Goal: Task Accomplishment & Management: Manage account settings

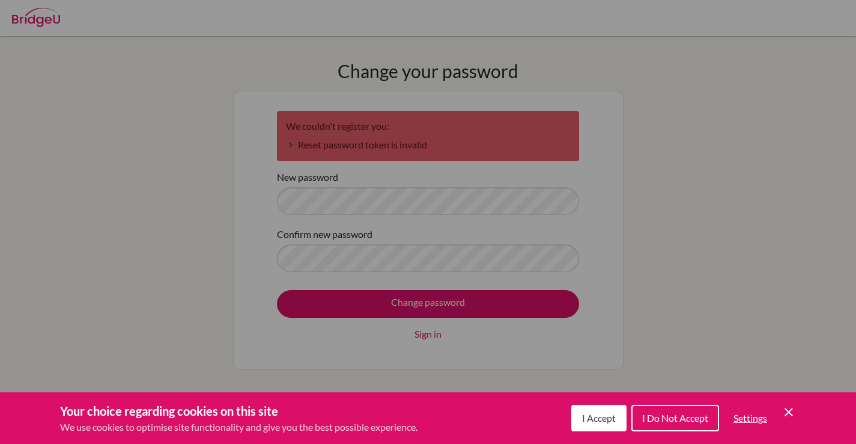
click at [599, 421] on span "I Accept" at bounding box center [599, 417] width 34 height 11
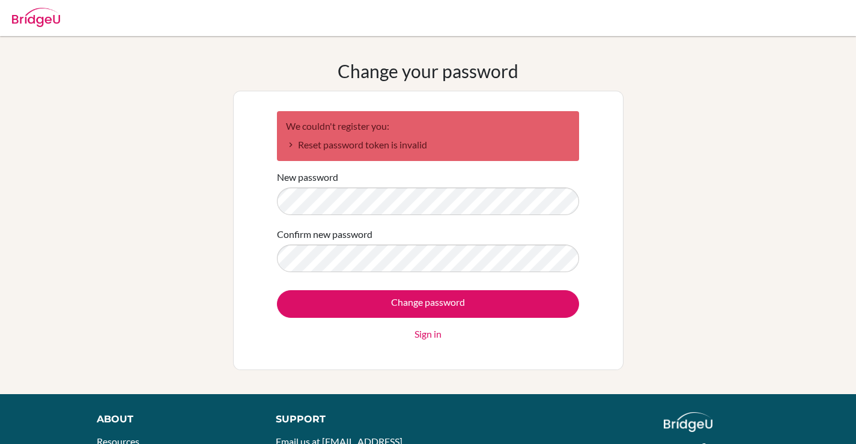
click at [385, 146] on li "Reset password token is invalid" at bounding box center [428, 145] width 284 height 14
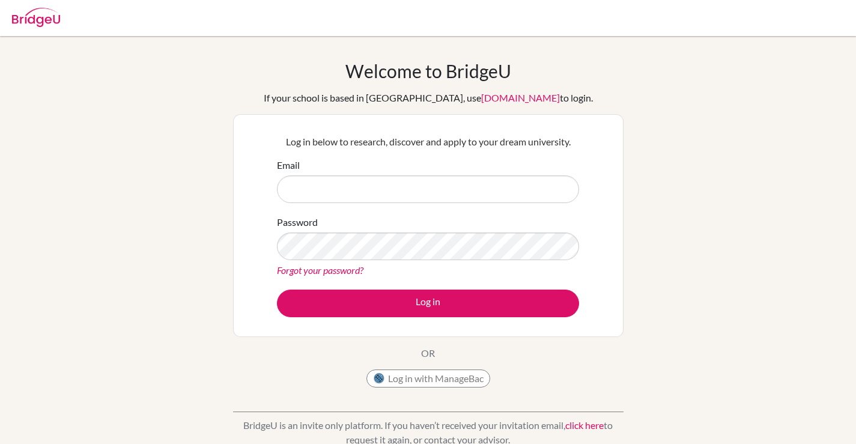
click at [382, 202] on input "Email" at bounding box center [428, 189] width 302 height 28
click at [398, 194] on input "Email" at bounding box center [428, 189] width 302 height 28
type input "[PERSON_NAME][EMAIL_ADDRESS][DOMAIN_NAME]"
click at [277, 290] on button "Log in" at bounding box center [428, 304] width 302 height 28
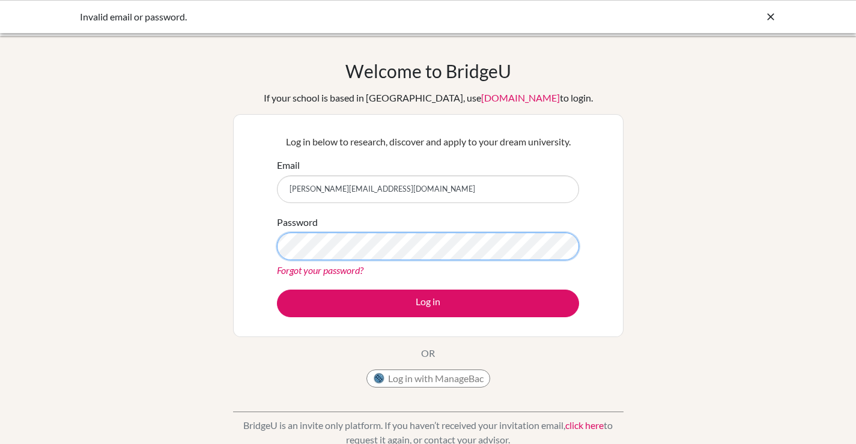
click at [277, 290] on button "Log in" at bounding box center [428, 304] width 302 height 28
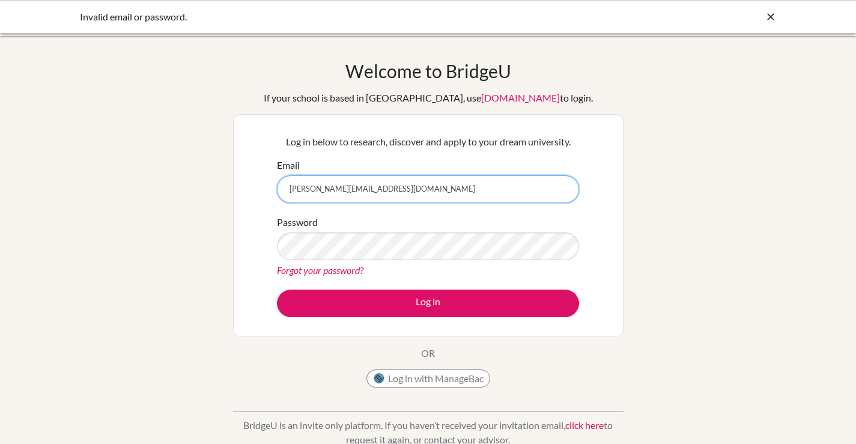
click at [402, 189] on input "eldrich.tanaka@sampoernaacadmey.net" at bounding box center [428, 189] width 302 height 28
click at [404, 188] on input "eldrich.tanaka@sampoernaacadmey.net" at bounding box center [428, 189] width 302 height 28
type input "eldrich.tanaka@sampoernaacademy.net"
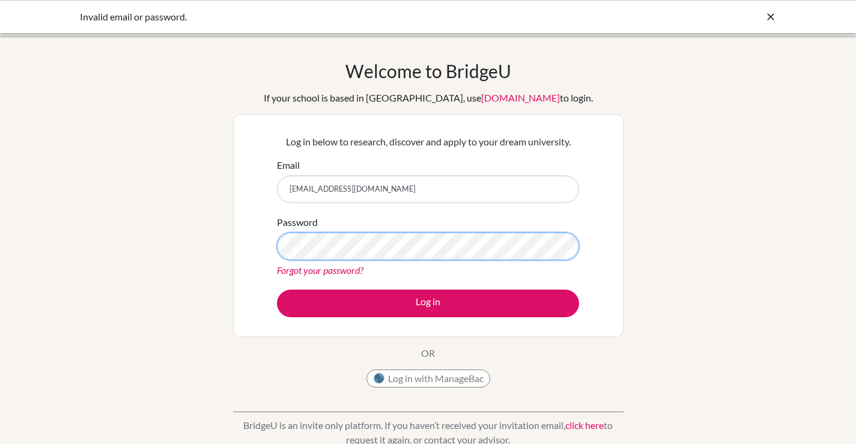
click at [277, 290] on button "Log in" at bounding box center [428, 304] width 302 height 28
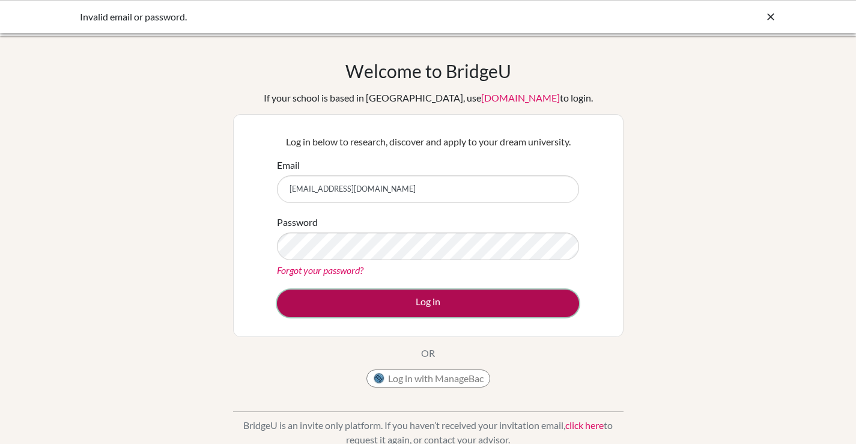
click at [464, 308] on button "Log in" at bounding box center [428, 304] width 302 height 28
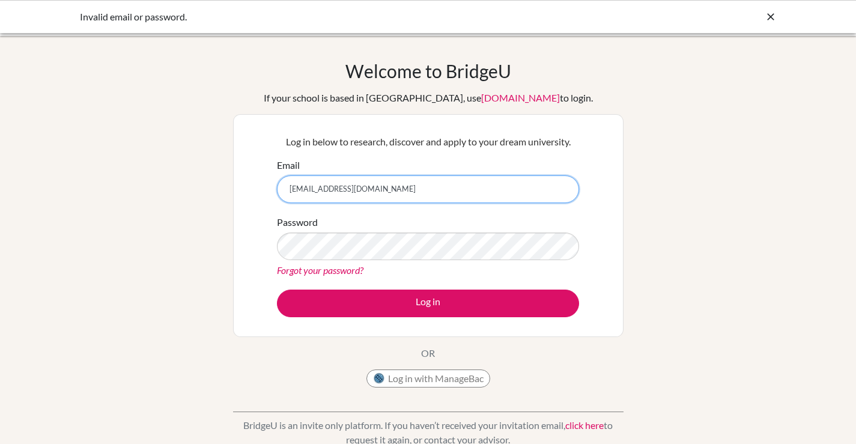
paste input "Eldrich Tanaka <eldrich.tanaka@sampoernaacademy.net>"
click at [480, 192] on input "Eldrich Tanaka <eldrich.tanaka@sampoernaacademy.net>eldrich.tanaka@sampoernaaca…" at bounding box center [428, 189] width 302 height 28
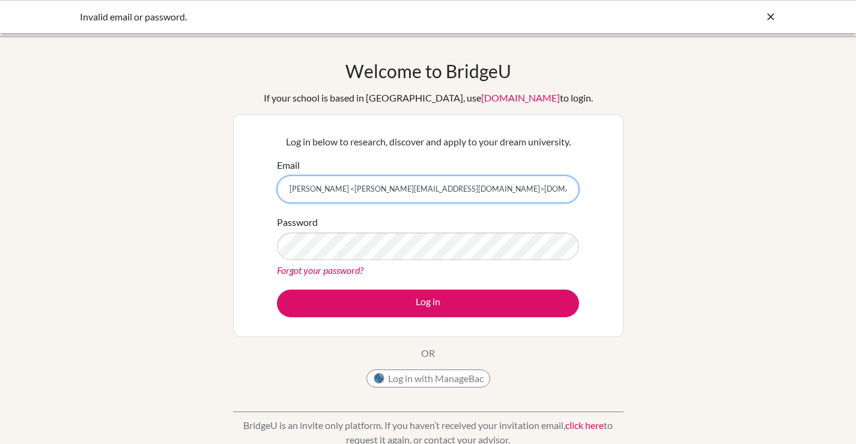
paste input "email"
click at [343, 183] on input "Eldrich Tanaka <eldrich.tanaka@sampoernaacademy.net" at bounding box center [428, 189] width 302 height 28
type input "[EMAIL_ADDRESS][DOMAIN_NAME]"
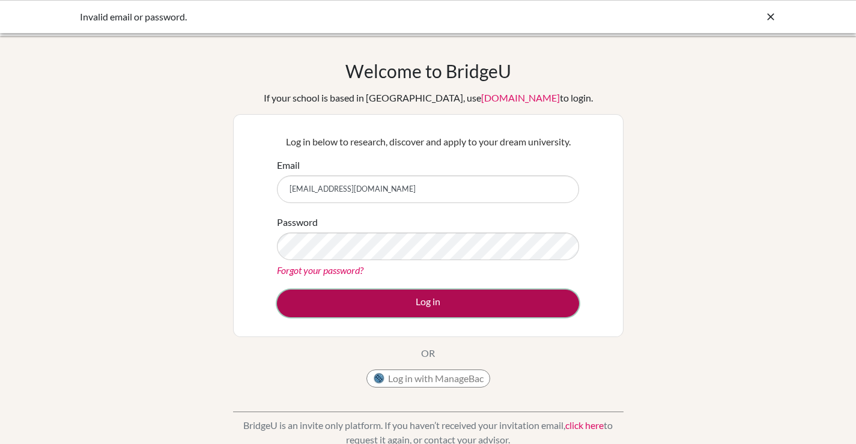
click at [392, 315] on button "Log in" at bounding box center [428, 304] width 302 height 28
click at [340, 307] on button "Log in" at bounding box center [428, 304] width 302 height 28
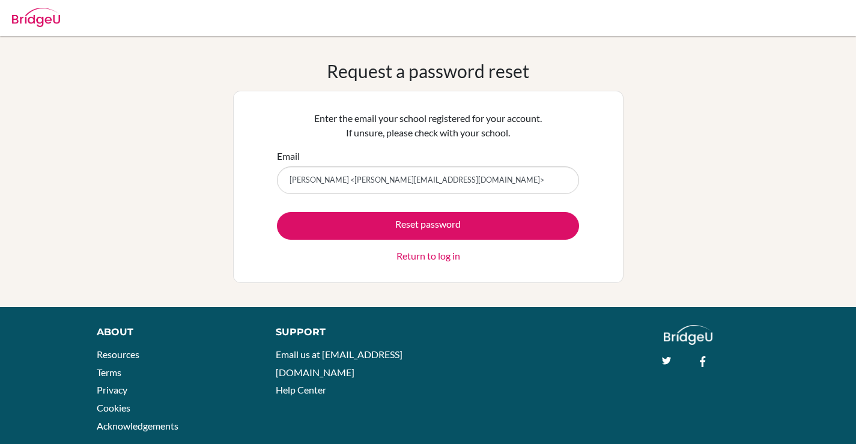
drag, startPoint x: 343, startPoint y: 174, endPoint x: 257, endPoint y: 154, distance: 88.8
click at [257, 154] on div "Enter the email your school registered for your account. If unsure, please chec…" at bounding box center [428, 187] width 391 height 192
click at [439, 178] on input "[PERSON_NAME][EMAIL_ADDRESS][DOMAIN_NAME]>" at bounding box center [428, 180] width 302 height 28
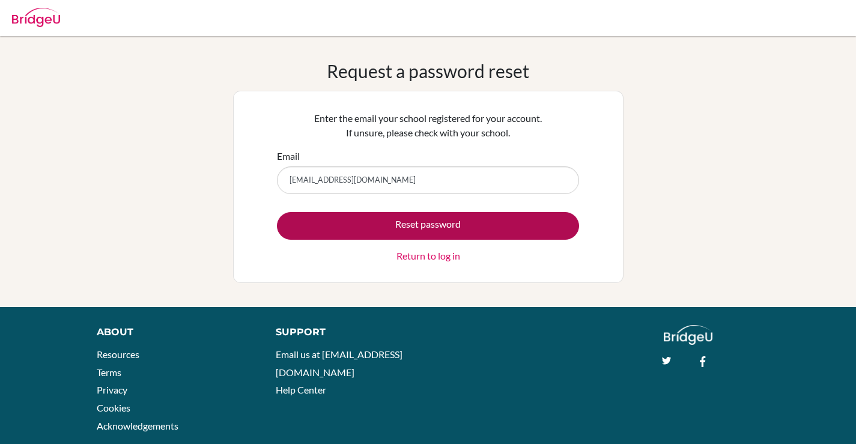
type input "[EMAIL_ADDRESS][DOMAIN_NAME]"
click at [442, 225] on button "Reset password" at bounding box center [428, 226] width 302 height 28
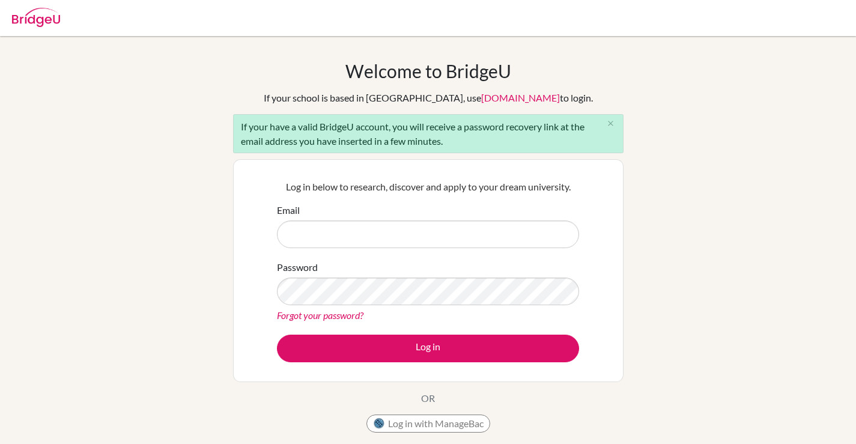
click at [477, 233] on input "Email" at bounding box center [428, 235] width 302 height 28
click at [347, 234] on input "Eldrich Tanaka <eldrich.tanaka@sampoernaacademy.net>" at bounding box center [428, 235] width 302 height 28
type input "Eldrich Tanaka <eldrich.tanaka@sampoernaacademy.net>"
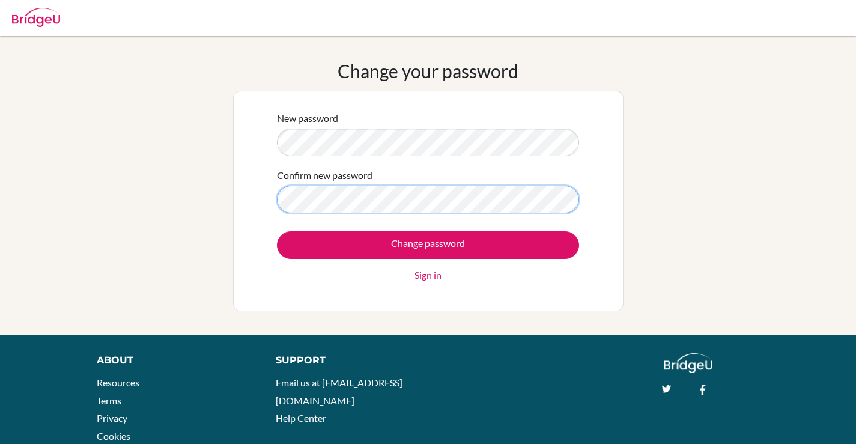
click at [277, 231] on input "Change password" at bounding box center [428, 245] width 302 height 28
